Goal: Find specific page/section: Find specific page/section

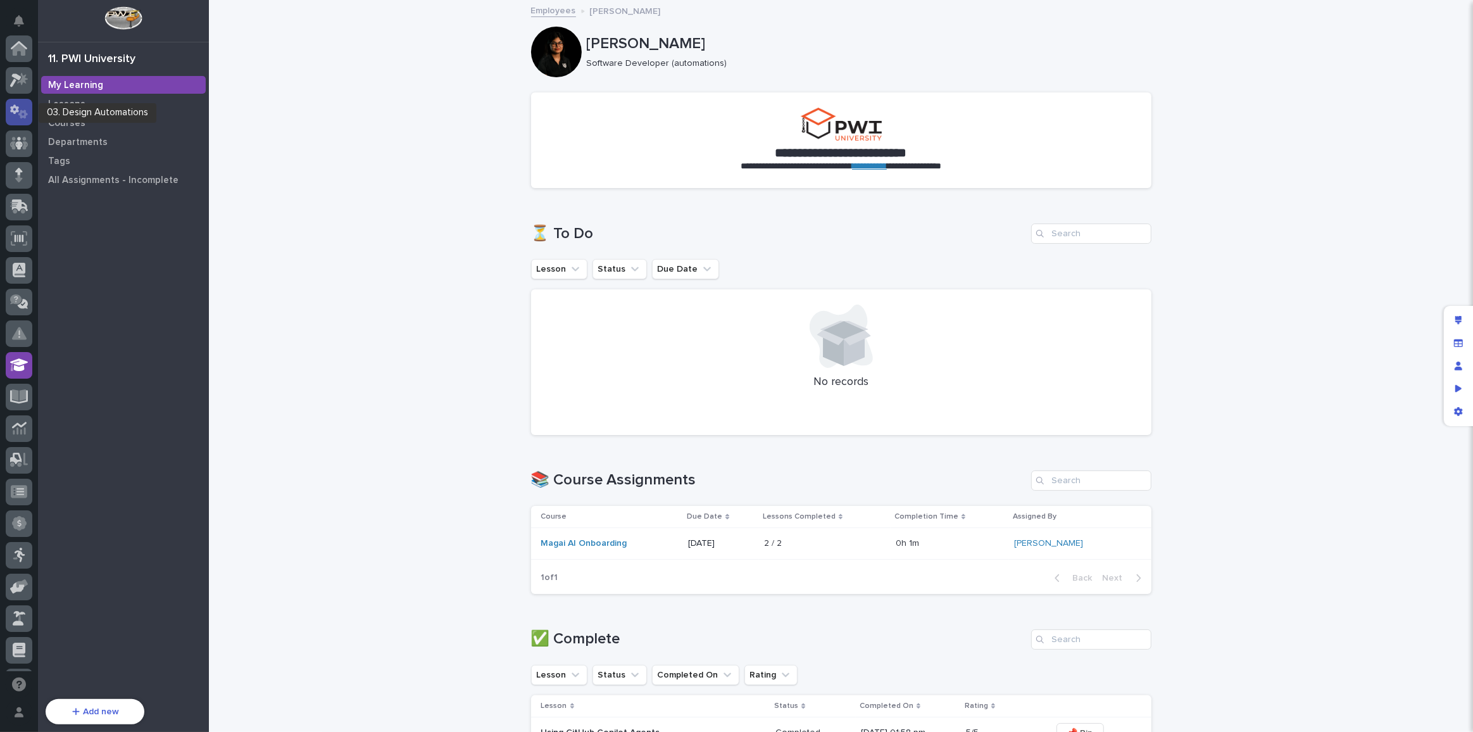
click at [20, 113] on icon at bounding box center [22, 114] width 9 height 9
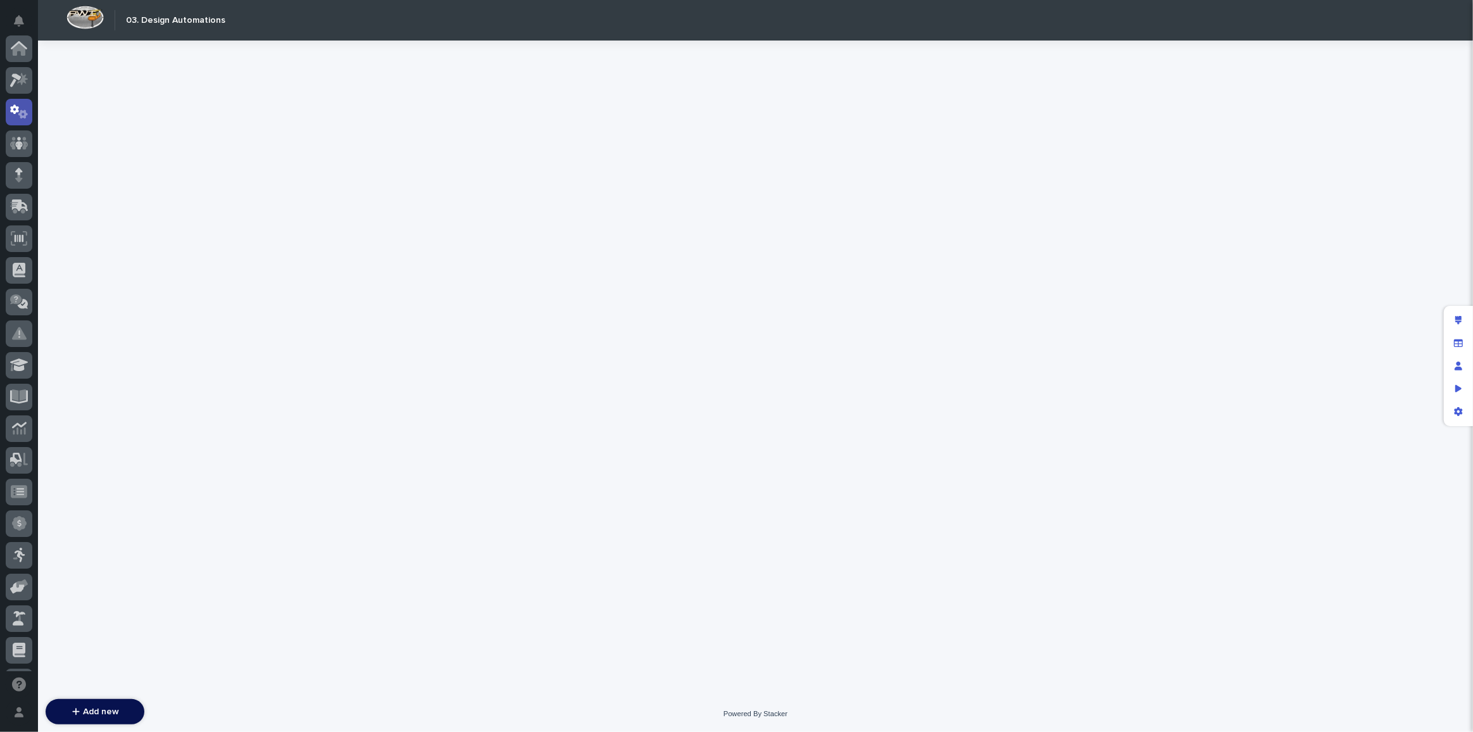
scroll to position [63, 0]
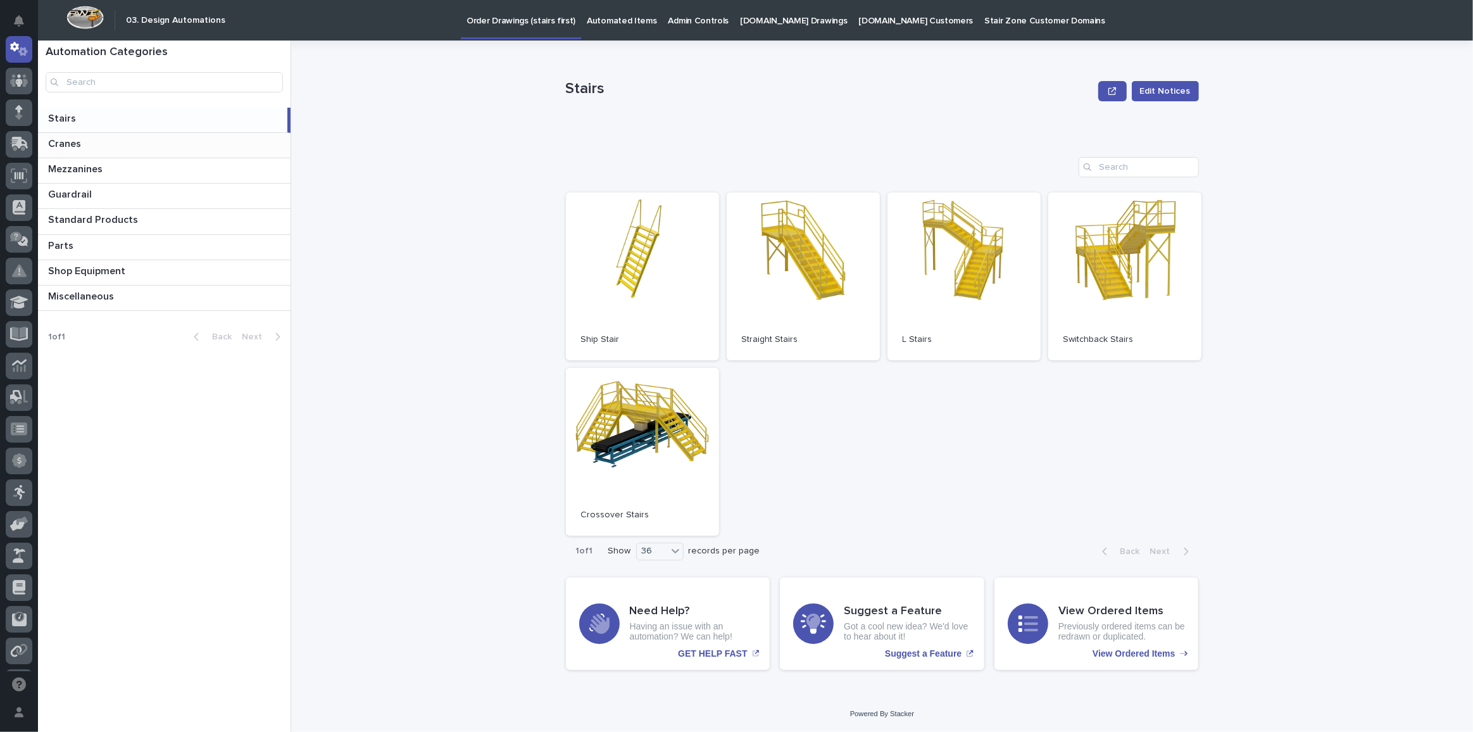
click at [115, 141] on p at bounding box center [166, 144] width 237 height 12
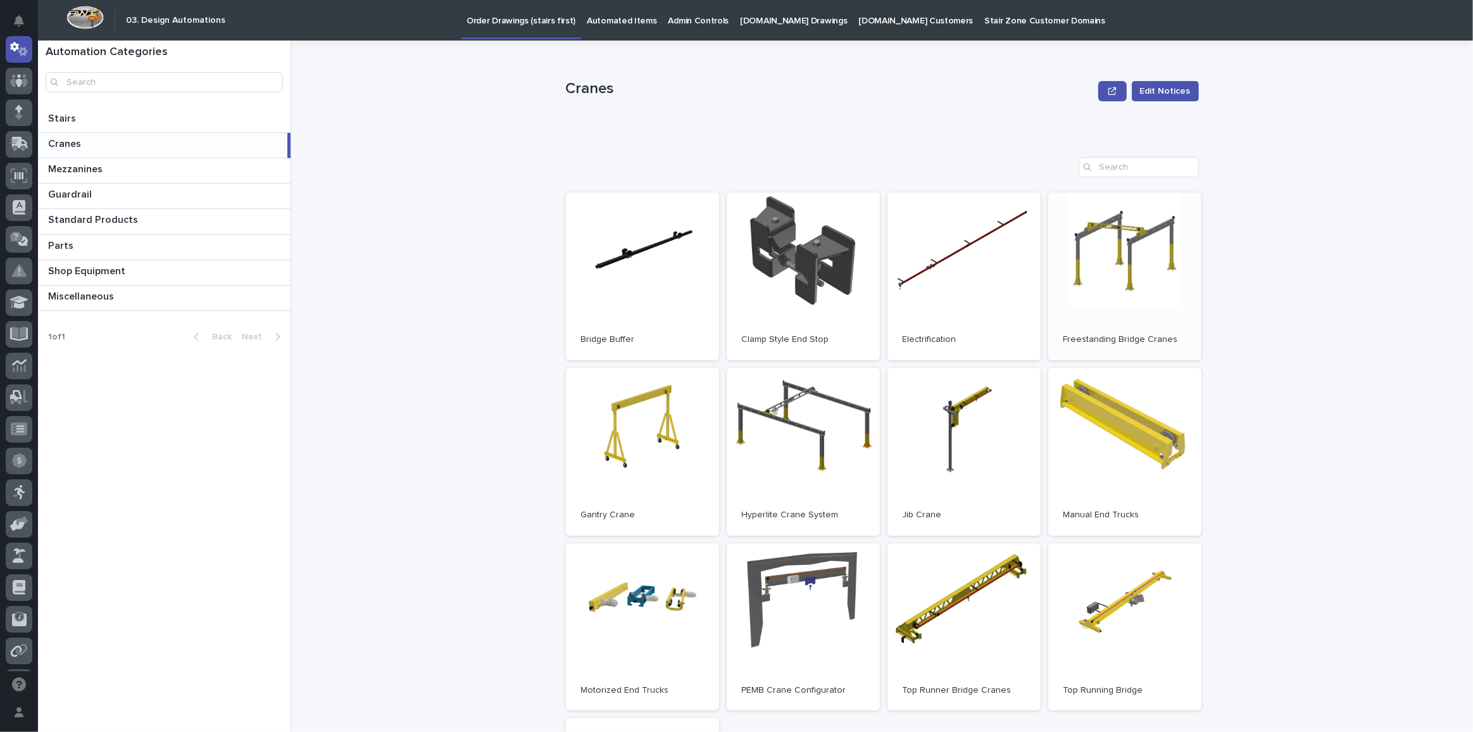
click at [1131, 255] on link "Open" at bounding box center [1125, 276] width 153 height 168
